Goal: Task Accomplishment & Management: Use online tool/utility

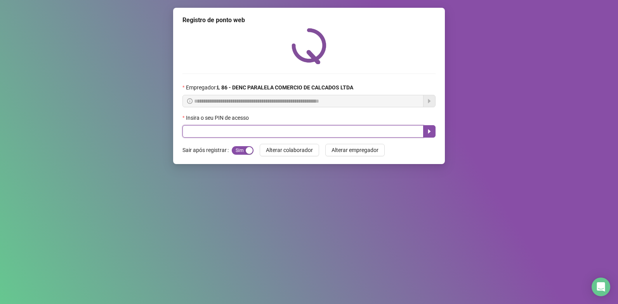
click at [213, 132] on input "text" at bounding box center [303, 131] width 241 height 12
type input "*"
click at [290, 131] on input "text" at bounding box center [303, 131] width 241 height 12
type input "*****"
click at [429, 132] on icon "caret-right" at bounding box center [429, 131] width 3 height 4
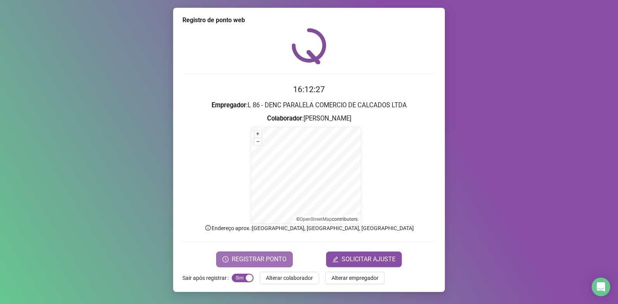
click at [233, 263] on span "REGISTRAR PONTO" at bounding box center [259, 258] width 55 height 9
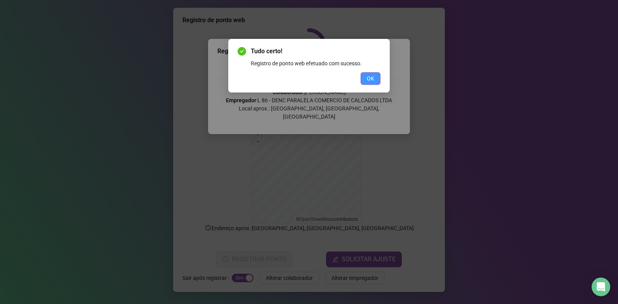
click at [362, 80] on button "OK" at bounding box center [371, 78] width 20 height 12
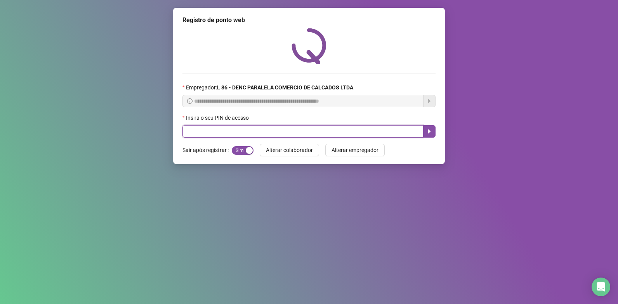
click at [220, 134] on input "text" at bounding box center [303, 131] width 241 height 12
type input "*****"
click at [432, 128] on button "button" at bounding box center [429, 131] width 12 height 12
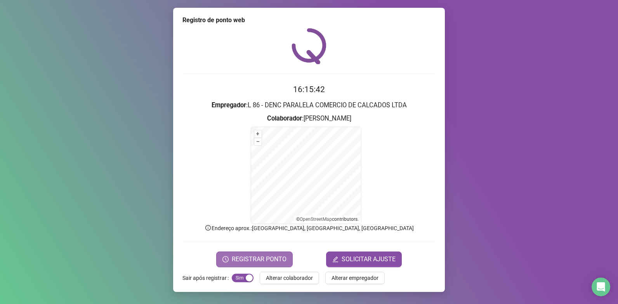
click at [256, 259] on span "REGISTRAR PONTO" at bounding box center [259, 258] width 55 height 9
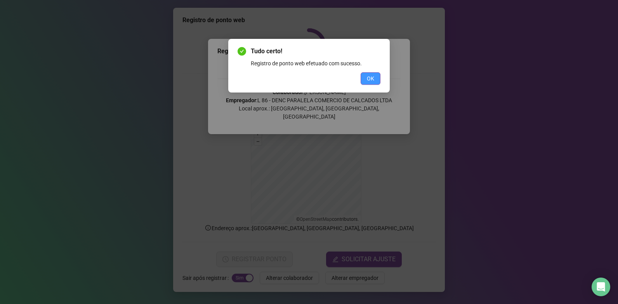
click at [374, 73] on button "OK" at bounding box center [371, 78] width 20 height 12
